Goal: Task Accomplishment & Management: Manage account settings

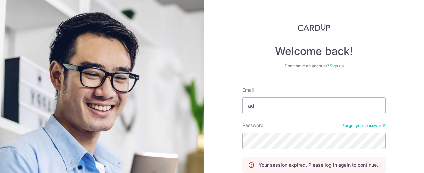
type input "[EMAIL_ADDRESS][DOMAIN_NAME]"
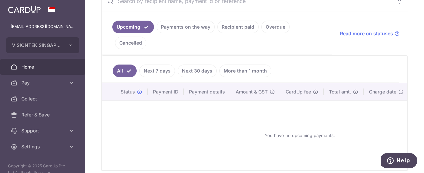
scroll to position [100, 0]
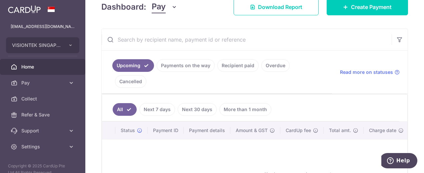
click at [233, 65] on link "Recipient paid" at bounding box center [237, 65] width 41 height 13
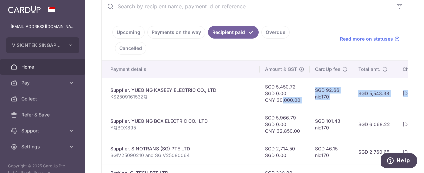
scroll to position [0, 202]
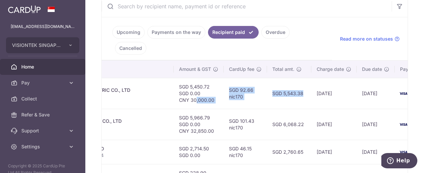
drag, startPoint x: 369, startPoint y: 97, endPoint x: 273, endPoint y: 101, distance: 96.6
click at [273, 101] on tr "PDF Receipt Payment Sent txn_72e8492eb0c Supplier. YUEQING KASEEY ELECTRIC CO.,…" at bounding box center [171, 93] width 545 height 31
drag, startPoint x: 273, startPoint y: 101, endPoint x: 284, endPoint y: 114, distance: 17.3
click at [283, 112] on td "SGD 6,068.22" at bounding box center [289, 124] width 44 height 31
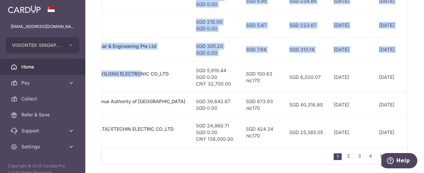
scroll to position [0, 224]
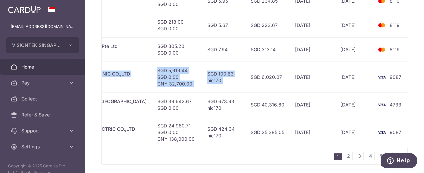
drag, startPoint x: 296, startPoint y: 77, endPoint x: 233, endPoint y: 85, distance: 62.8
click at [233, 85] on tr "PDF Receipt Payment Sent txn_f1c5222e5c4 Supplier. SHANGHAI FENGYILONG ELECTRON…" at bounding box center [150, 77] width 545 height 31
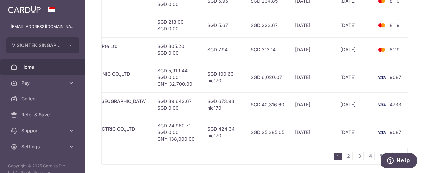
drag, startPoint x: 233, startPoint y: 84, endPoint x: 258, endPoint y: 81, distance: 25.2
click at [258, 81] on td "SGD 6,020.07" at bounding box center [267, 77] width 44 height 31
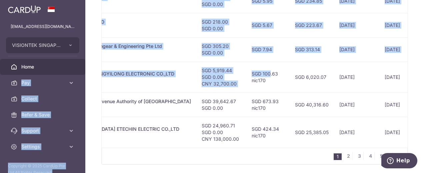
scroll to position [0, 0]
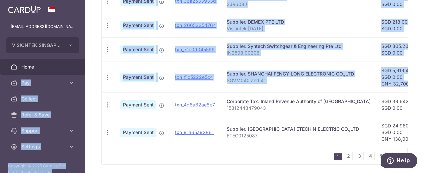
drag, startPoint x: 198, startPoint y: 75, endPoint x: 149, endPoint y: 77, distance: 50.0
click at [149, 77] on tr "PDF Receipt Payment Sent txn_f1c5222e5c4 Supplier. SHANGHAI FENGYILONG ELECTRON…" at bounding box center [374, 77] width 545 height 31
click at [275, 81] on p "SGVM040 and 41" at bounding box center [298, 80] width 144 height 7
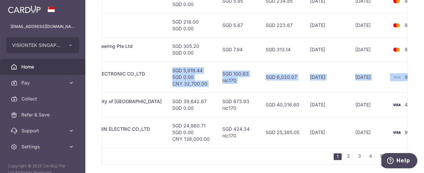
scroll to position [0, 224]
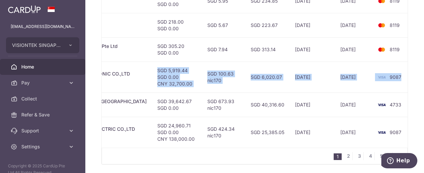
drag, startPoint x: 293, startPoint y: 83, endPoint x: 341, endPoint y: 80, distance: 47.4
click at [341, 80] on tr "PDF Receipt Payment Sent txn_f1c5222e5c4 Supplier. SHANGHAI FENGYILONG ELECTRON…" at bounding box center [150, 77] width 545 height 31
drag, startPoint x: 341, startPoint y: 80, endPoint x: 336, endPoint y: 76, distance: 5.7
click at [335, 82] on td "[DATE]" at bounding box center [354, 77] width 38 height 31
click at [211, 92] on td "SGD 100.63 nic170" at bounding box center [223, 77] width 43 height 31
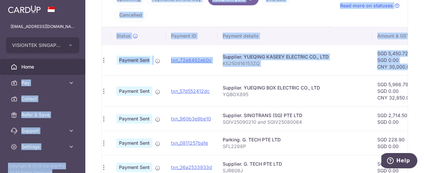
scroll to position [0, 0]
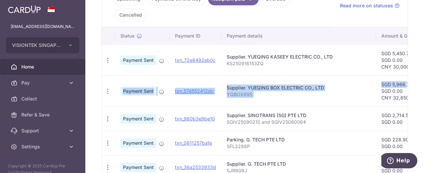
drag, startPoint x: 200, startPoint y: 66, endPoint x: 381, endPoint y: 84, distance: 181.5
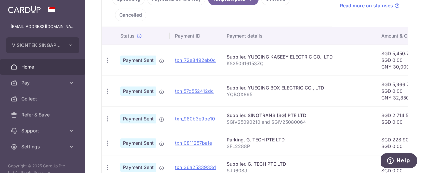
drag, startPoint x: 381, startPoint y: 84, endPoint x: 373, endPoint y: 67, distance: 18.8
click at [376, 67] on td "SGD 5,450.72 SGD 0.00 CNY 30,000.00" at bounding box center [401, 60] width 50 height 31
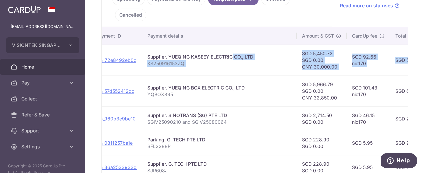
scroll to position [0, 128]
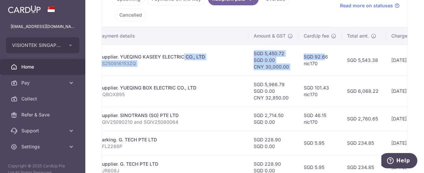
drag, startPoint x: 287, startPoint y: 56, endPoint x: 296, endPoint y: 59, distance: 9.3
click at [296, 59] on tr "PDF Receipt Payment Sent txn_72e8492eb0c Supplier. YUEQING KASEEY ELECTRIC CO.,…" at bounding box center [246, 60] width 545 height 31
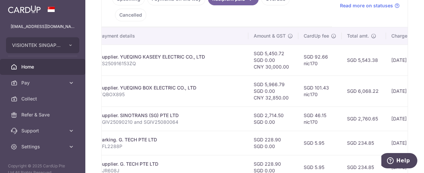
drag, startPoint x: 296, startPoint y: 59, endPoint x: 308, endPoint y: 62, distance: 12.0
click at [308, 62] on td "SGD 92.66 nic170" at bounding box center [319, 60] width 43 height 31
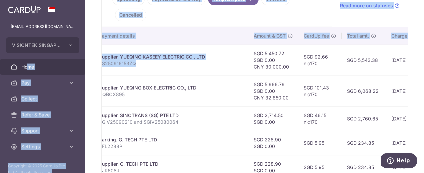
scroll to position [0, 0]
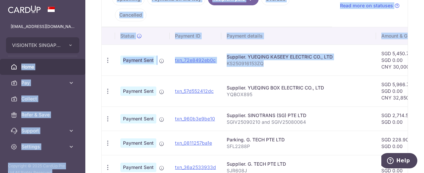
drag, startPoint x: 174, startPoint y: 64, endPoint x: 10, endPoint y: 62, distance: 163.5
click at [10, 62] on main "[EMAIL_ADDRESS][DOMAIN_NAME] VISIONTEK SINGAPORE PTE. LTD. Add new company VISI…" at bounding box center [212, 86] width 424 height 173
drag, startPoint x: 154, startPoint y: 68, endPoint x: 148, endPoint y: 67, distance: 6.0
click at [154, 68] on td "Payment Sent" at bounding box center [142, 60] width 55 height 31
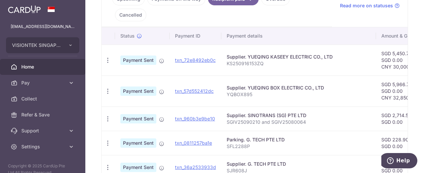
click at [108, 62] on icon "button" at bounding box center [107, 60] width 7 height 7
click at [117, 75] on link "PDF Receipt" at bounding box center [136, 79] width 69 height 16
